Goal: Find specific page/section: Find specific page/section

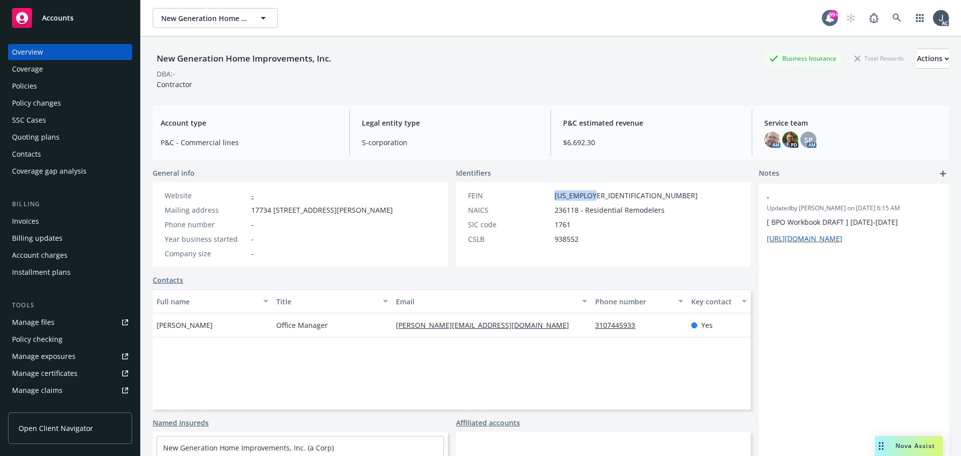
click at [50, 80] on div "Policies" at bounding box center [70, 86] width 116 height 16
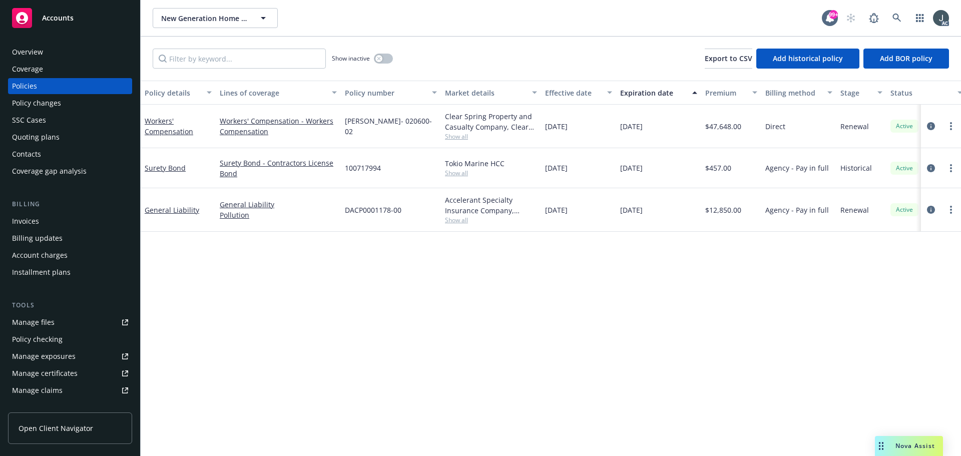
drag, startPoint x: 662, startPoint y: 127, endPoint x: 623, endPoint y: 130, distance: 39.7
click at [623, 130] on div "[DATE]" at bounding box center [658, 127] width 85 height 44
